Goal: Find specific page/section: Find specific page/section

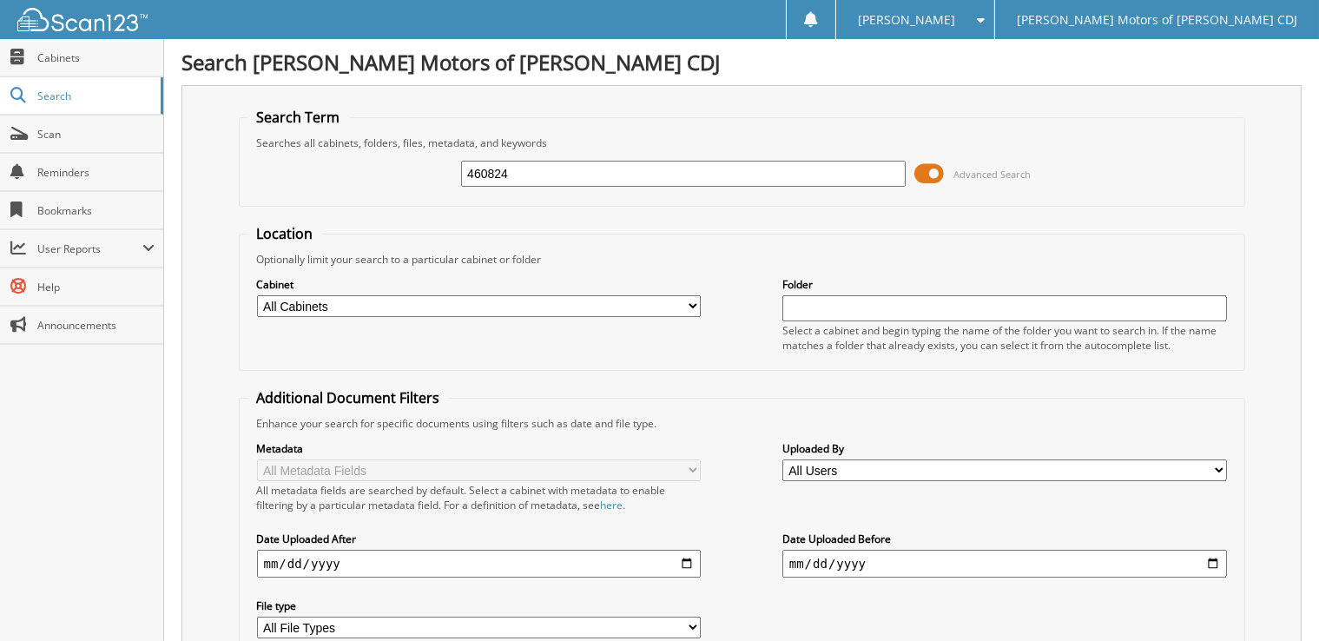
type input "460824"
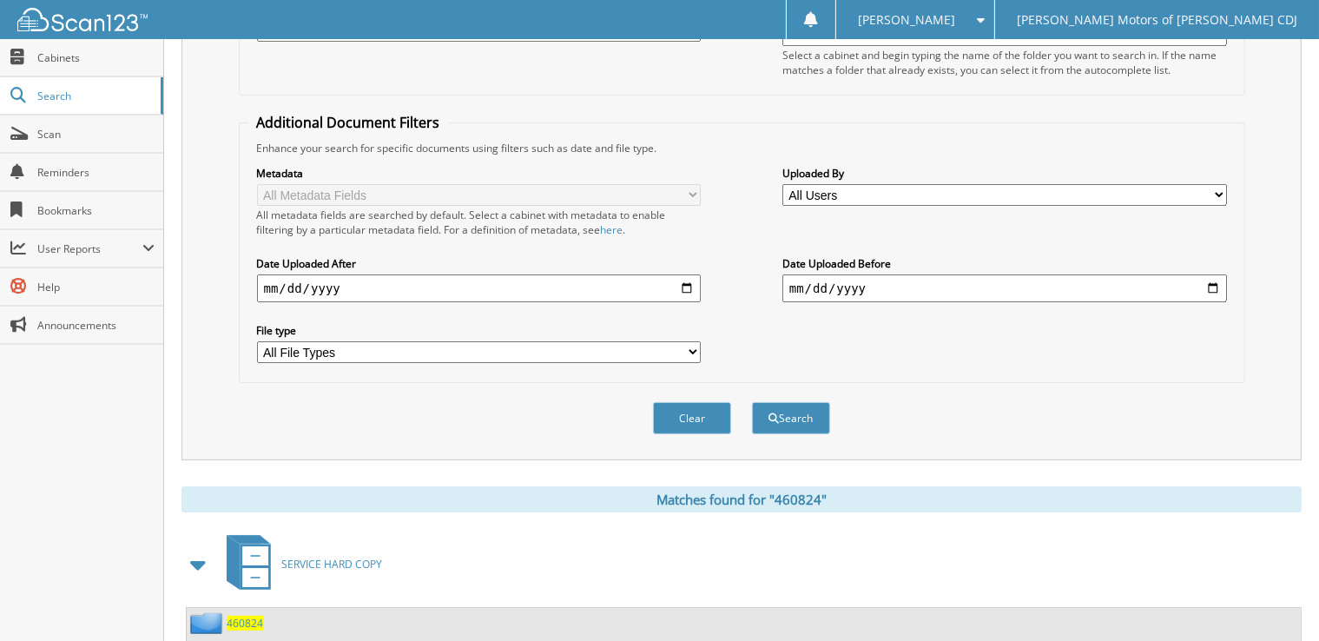
scroll to position [465, 0]
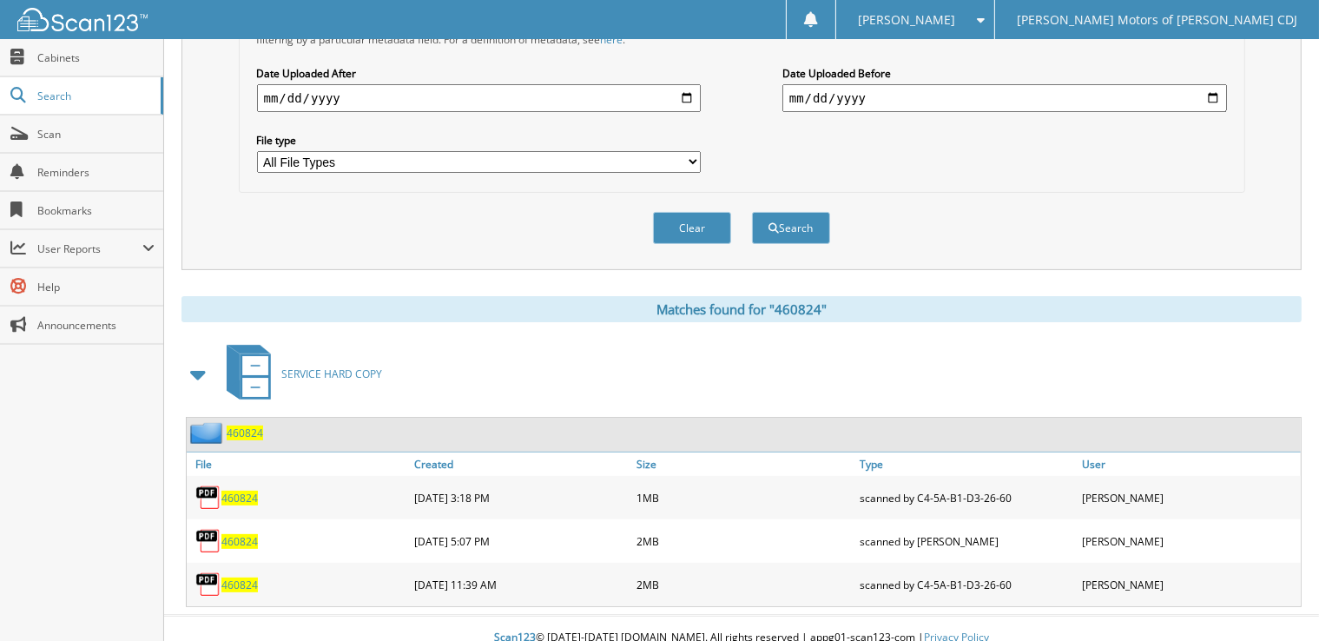
click at [239, 577] on span "460824" at bounding box center [239, 584] width 36 height 15
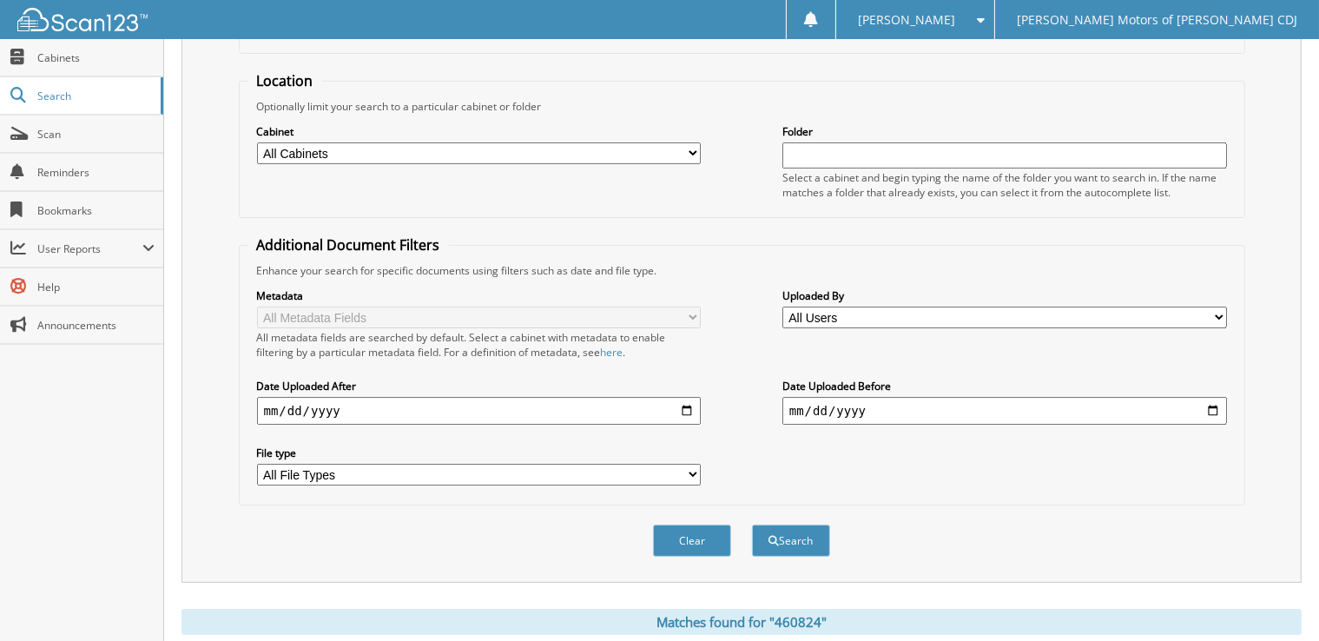
scroll to position [118, 0]
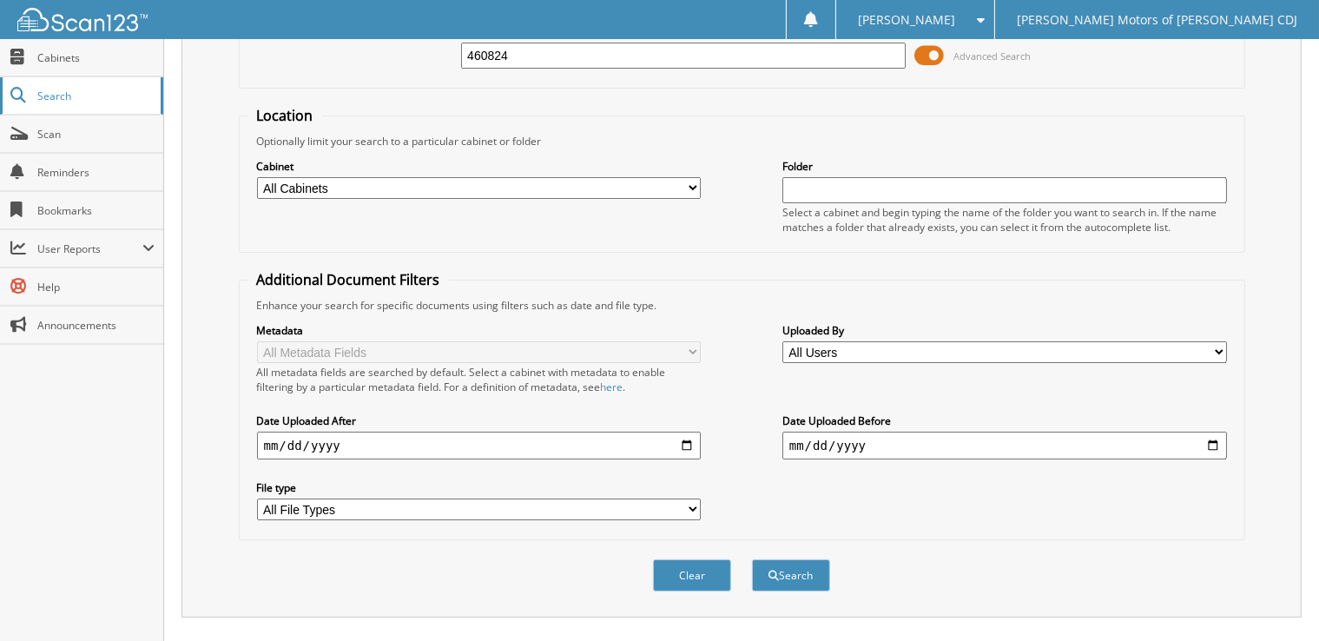
drag, startPoint x: 597, startPoint y: 56, endPoint x: 128, endPoint y: 95, distance: 470.4
click at [130, 92] on body "[PERSON_NAME] Settings Logout [PERSON_NAME] Motors of [PERSON_NAME] CDJ Close C…" at bounding box center [659, 444] width 1319 height 1124
type input "208611"
click at [752, 559] on button "Search" at bounding box center [791, 575] width 78 height 32
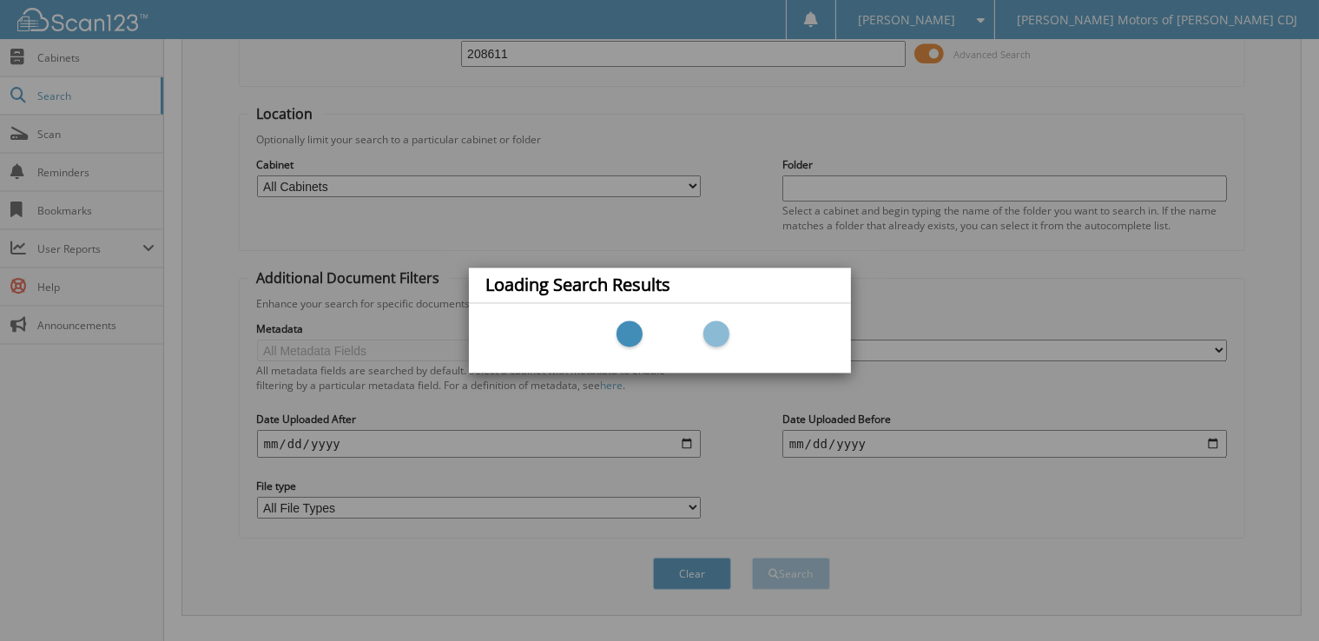
scroll to position [217, 0]
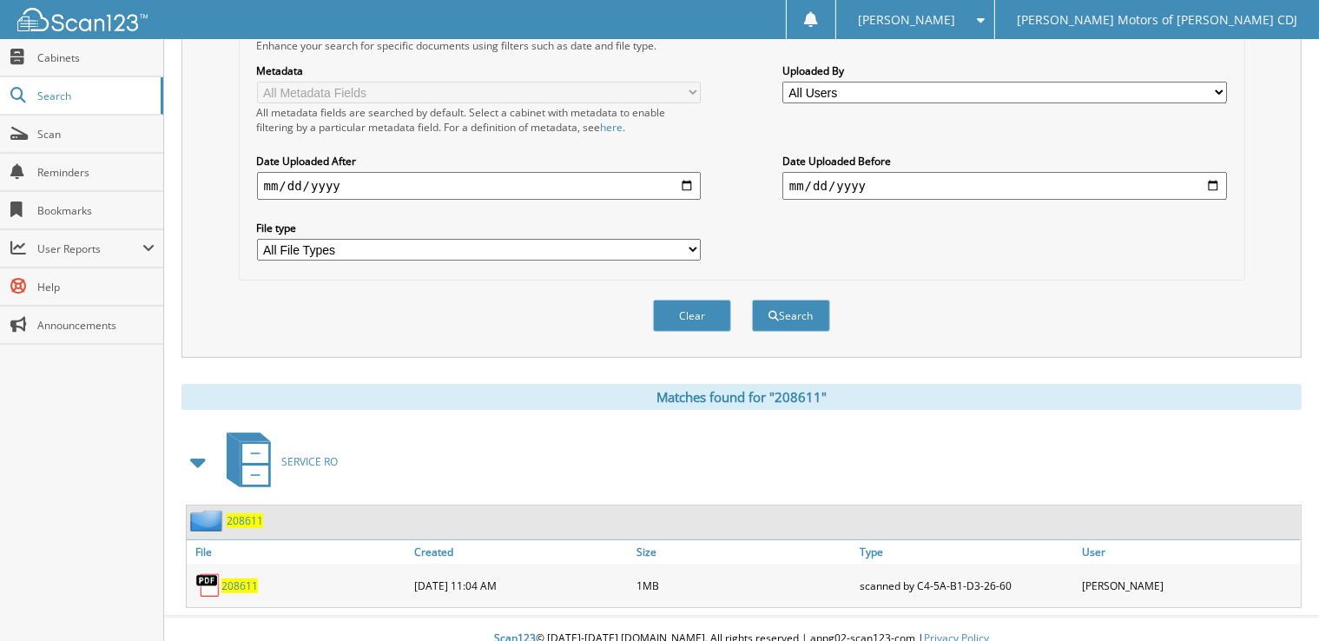
scroll to position [379, 0]
click at [238, 577] on span "208611" at bounding box center [239, 584] width 36 height 15
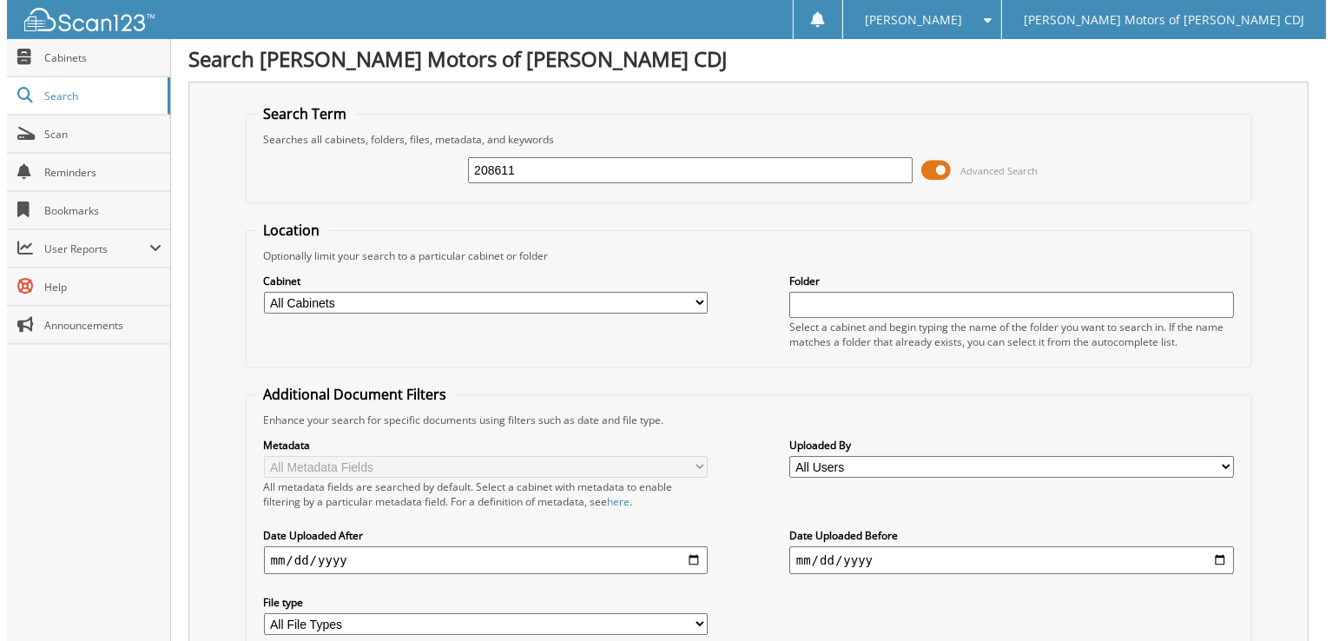
scroll to position [0, 0]
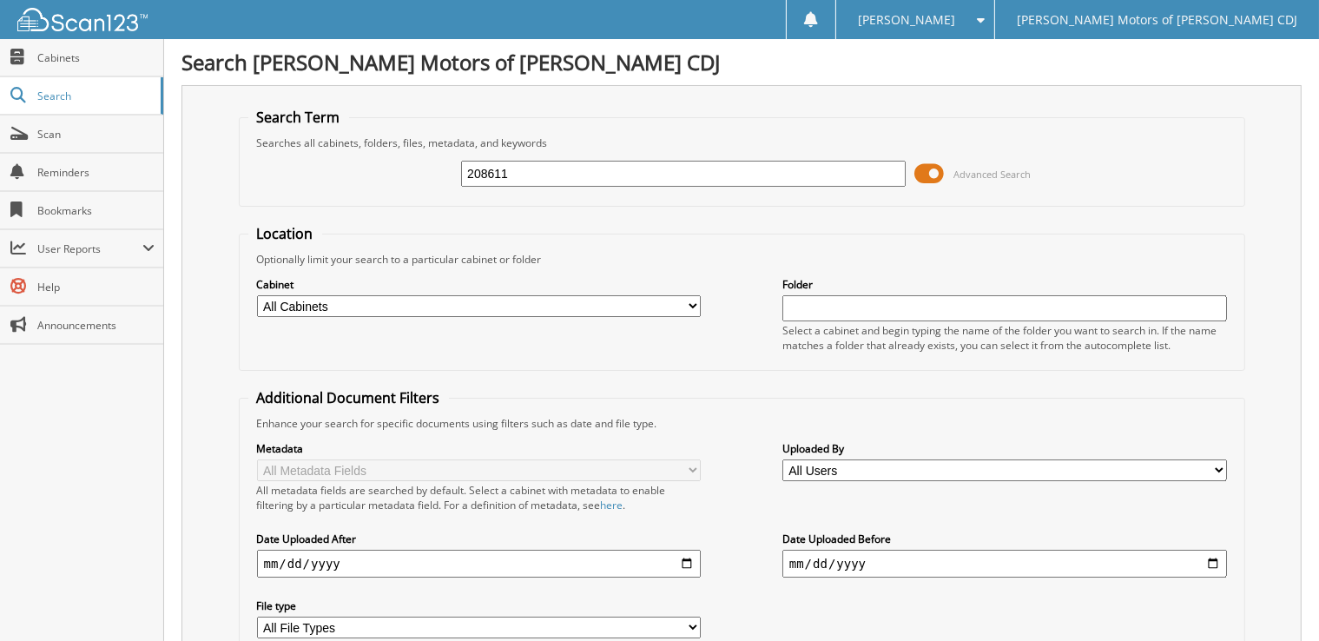
click at [938, 168] on span at bounding box center [929, 174] width 30 height 26
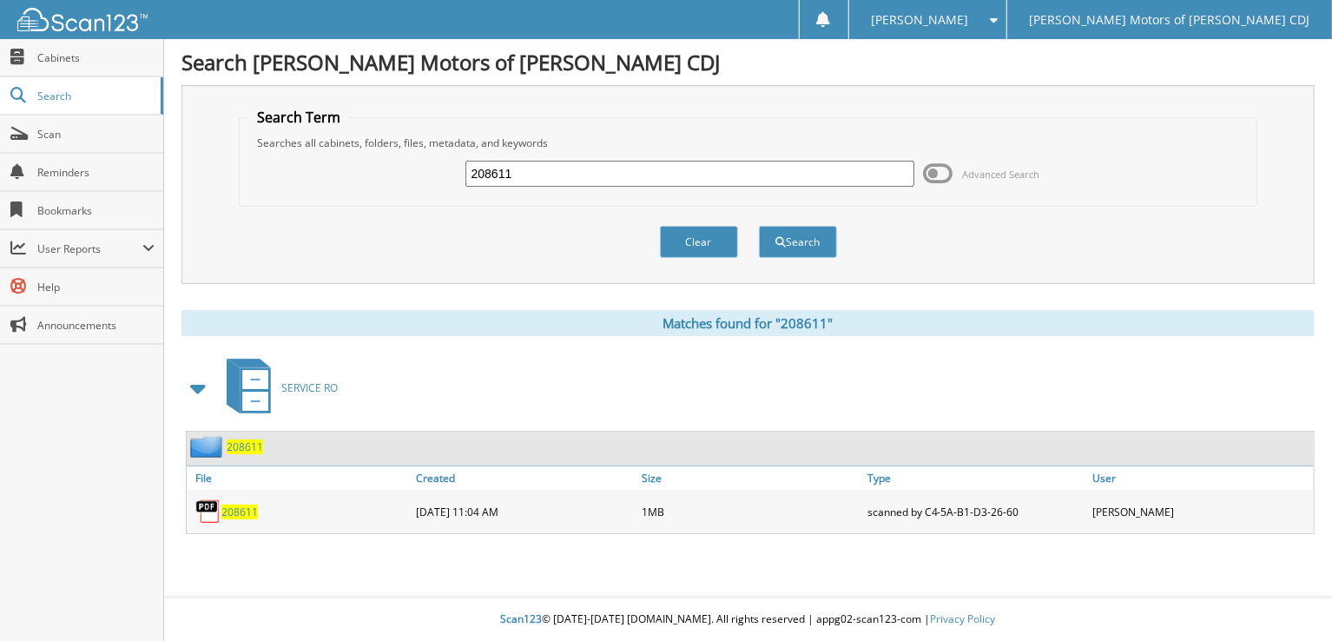
click at [983, 162] on span "Advanced Search" at bounding box center [981, 174] width 116 height 26
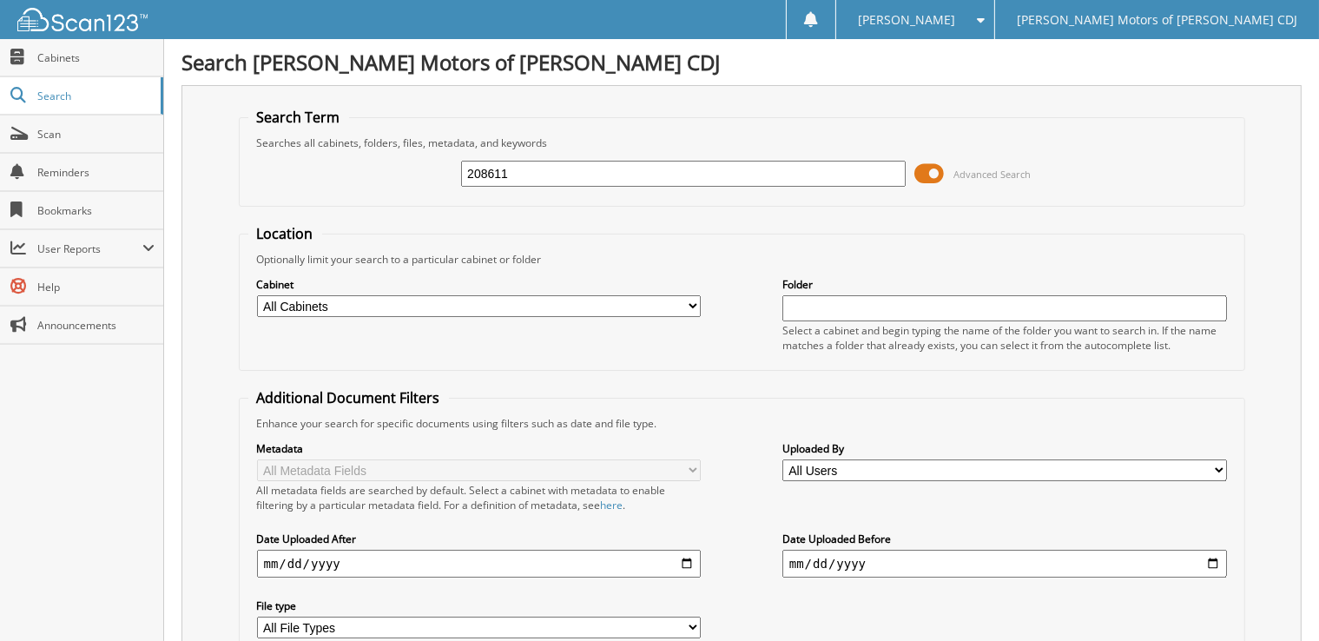
click at [943, 167] on span at bounding box center [929, 174] width 30 height 26
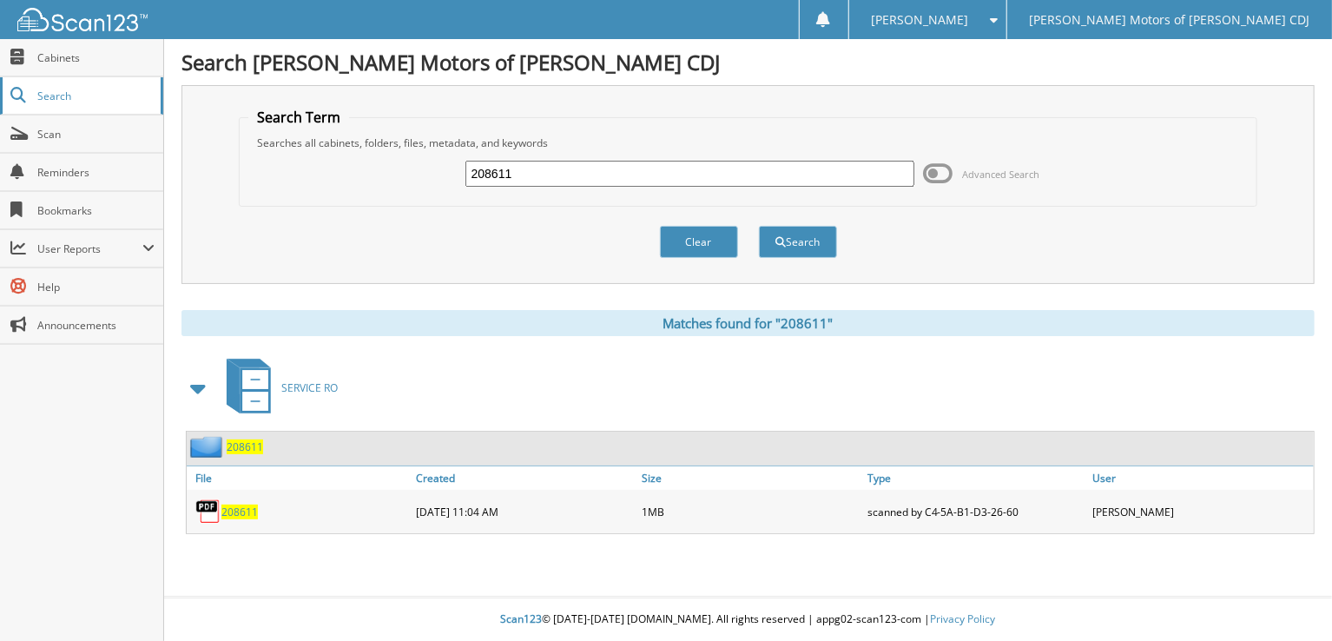
click at [59, 89] on span "Search" at bounding box center [94, 96] width 115 height 15
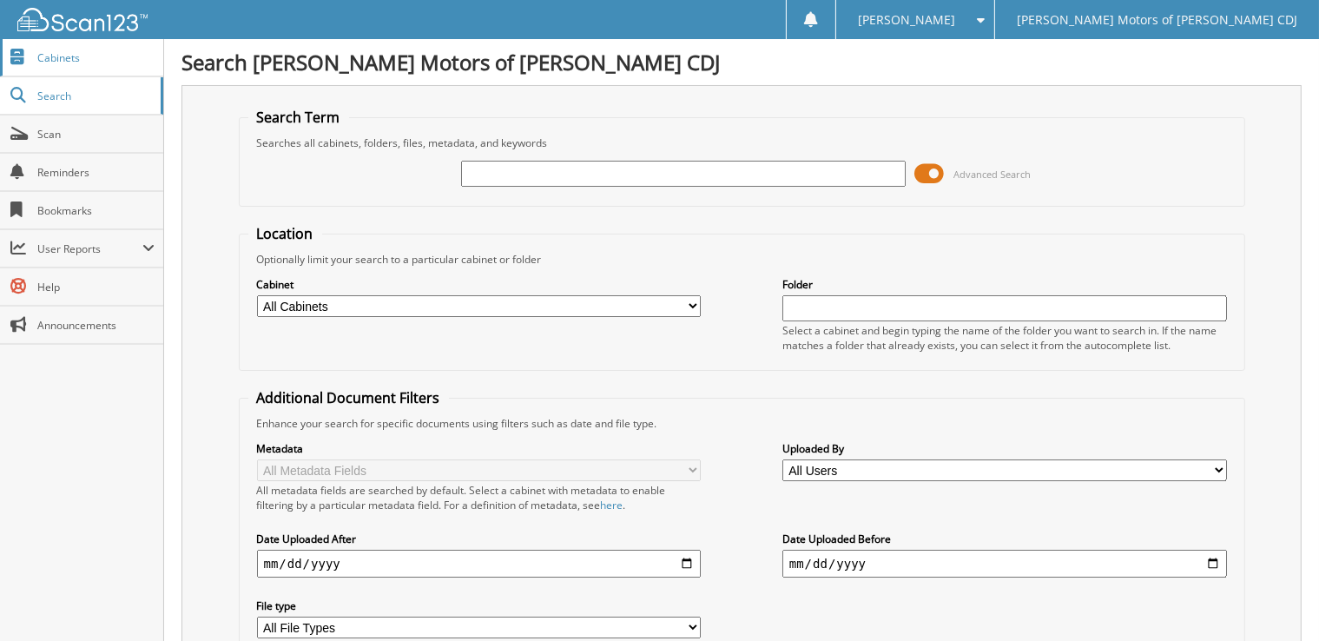
click at [110, 65] on link "Cabinets" at bounding box center [81, 57] width 163 height 37
